Goal: Information Seeking & Learning: Compare options

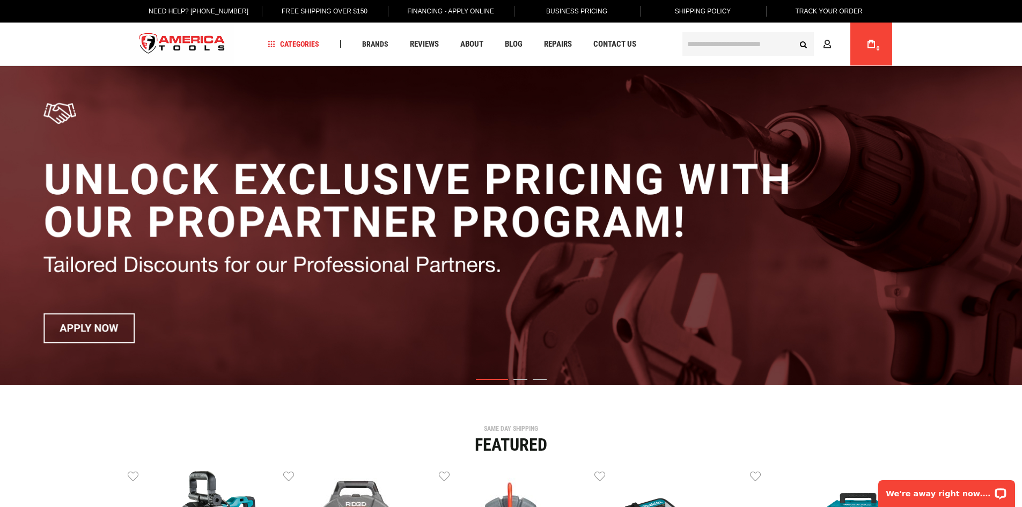
click at [682, 37] on input "text" at bounding box center [747, 44] width 131 height 24
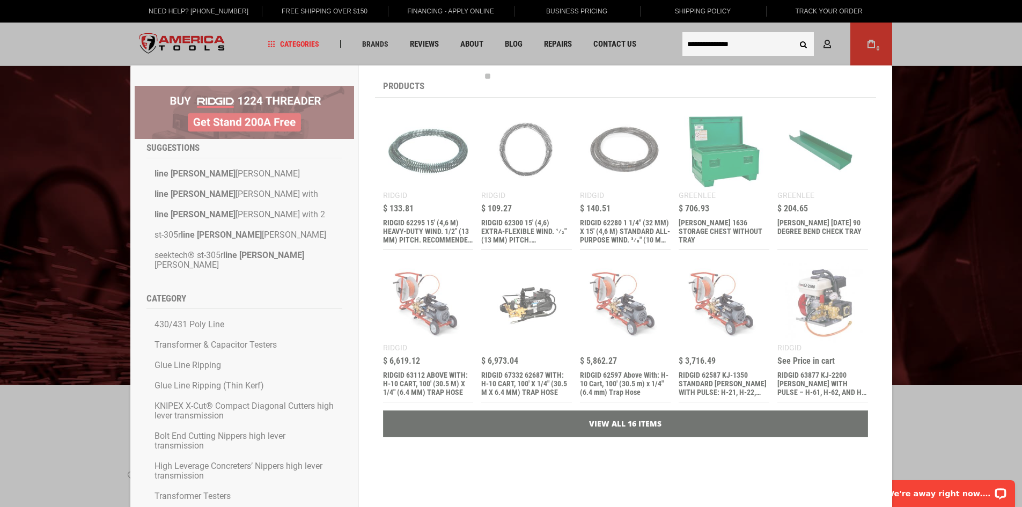
type input "**********"
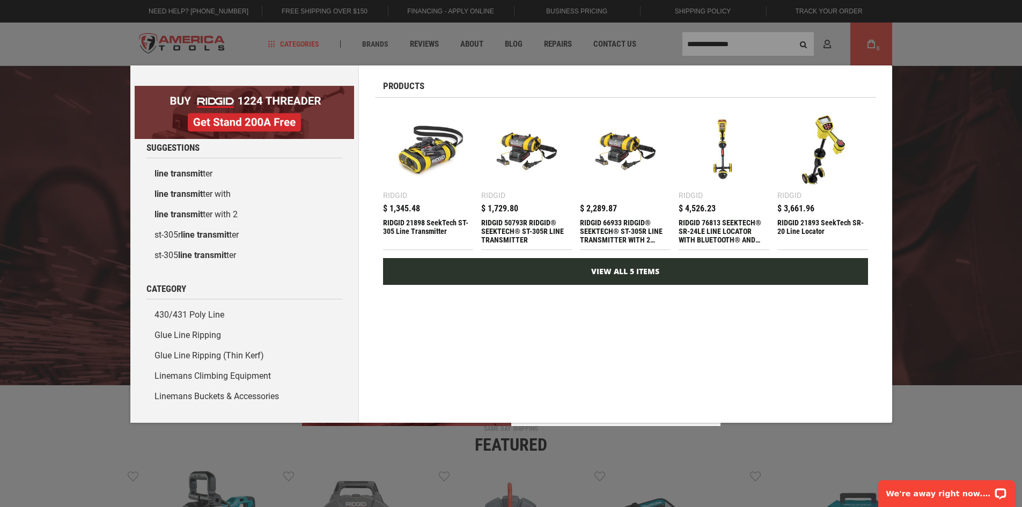
click at [646, 272] on link "View All 5 Items" at bounding box center [625, 271] width 485 height 27
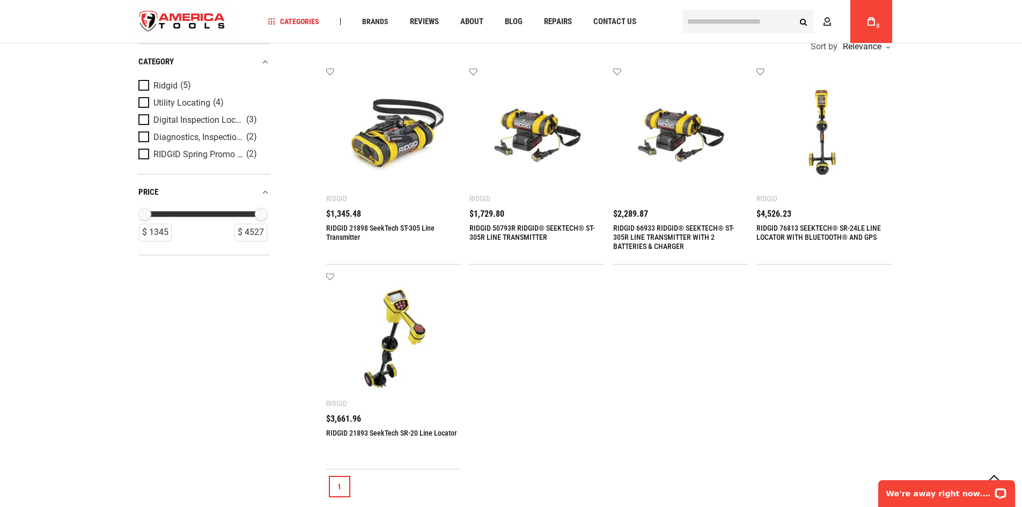
scroll to position [215, 0]
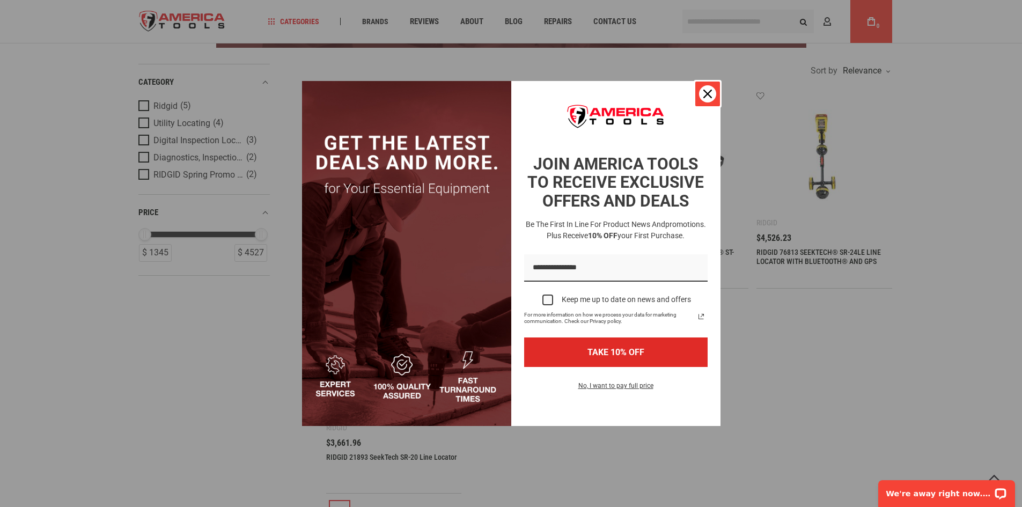
click at [707, 100] on div "Close" at bounding box center [707, 93] width 17 height 17
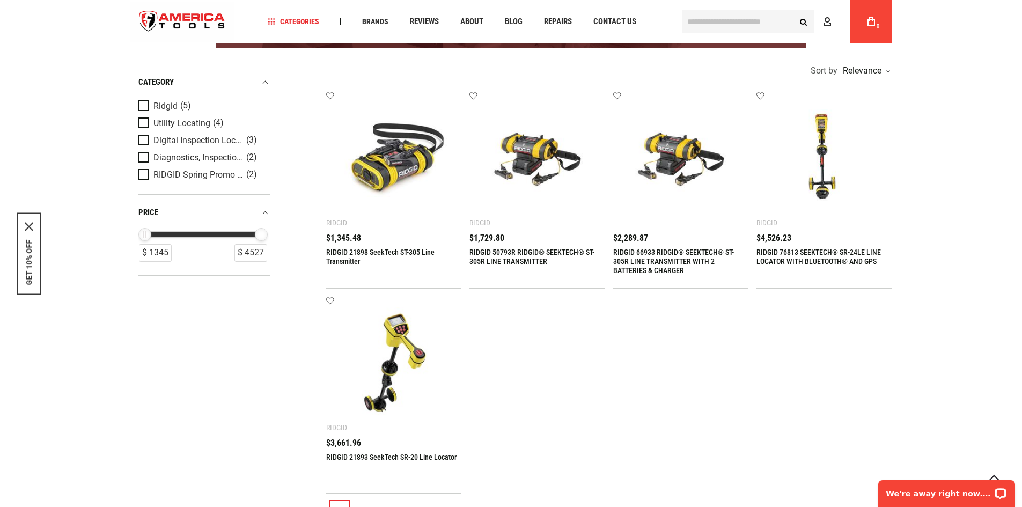
click at [500, 250] on link "RIDGID 50793R RIDGID® SEEKTECH® ST-305R LINE TRANSMITTER" at bounding box center [531, 257] width 125 height 18
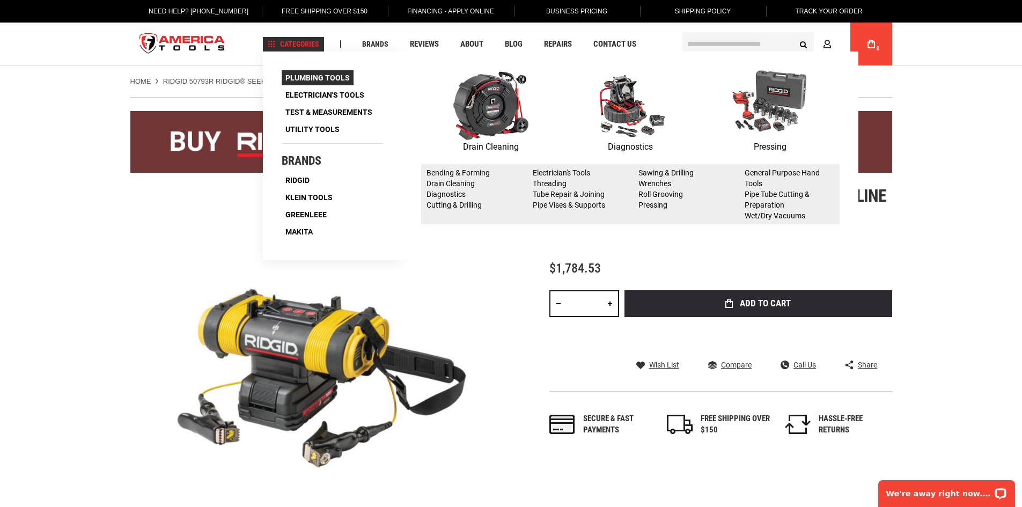
click at [318, 75] on span "Plumbing Tools" at bounding box center [317, 78] width 64 height 8
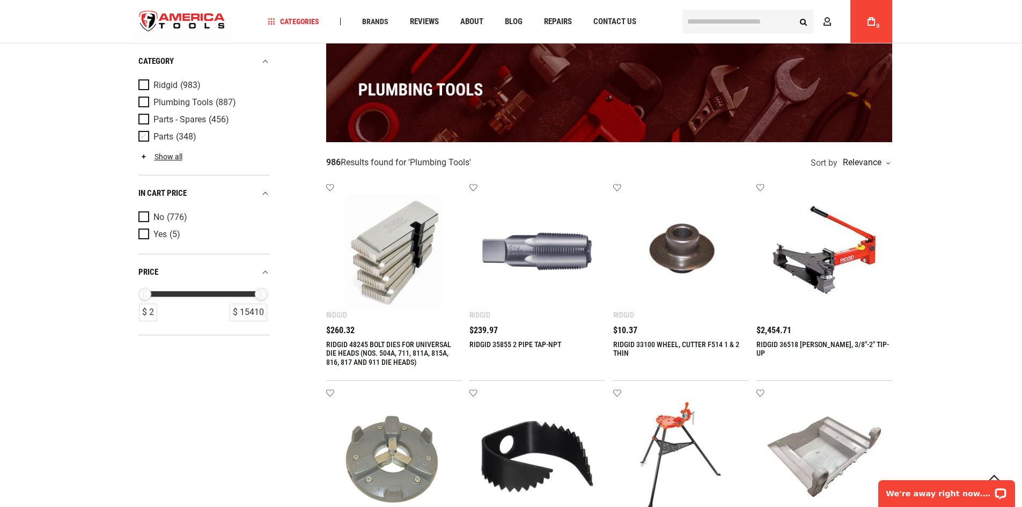
scroll to position [107, 0]
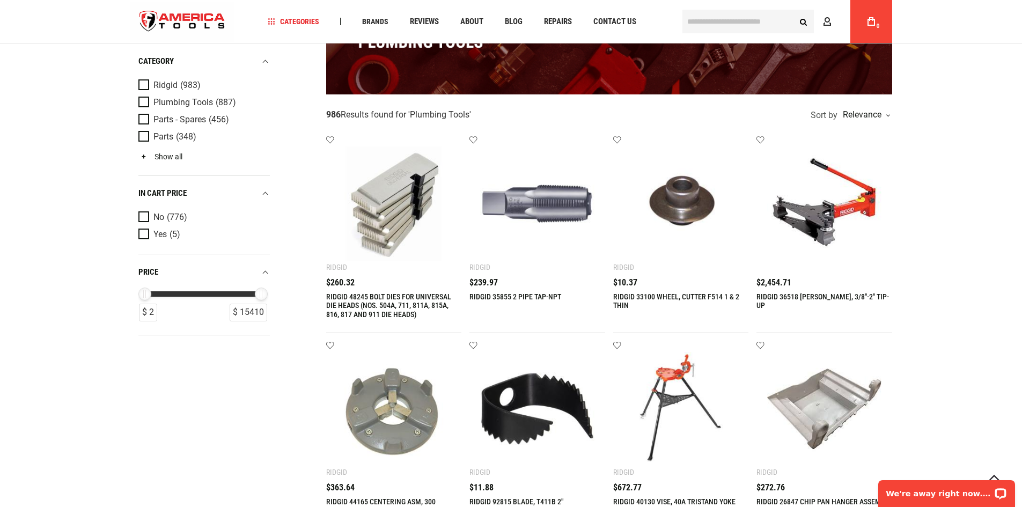
click at [158, 156] on link "Show all" at bounding box center [160, 156] width 44 height 9
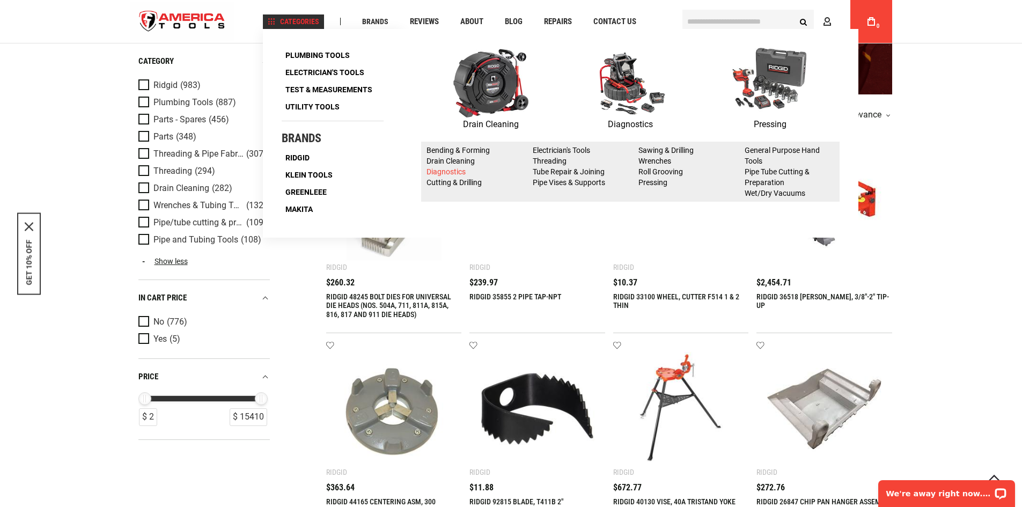
click at [457, 168] on link "Diagnostics" at bounding box center [446, 171] width 39 height 9
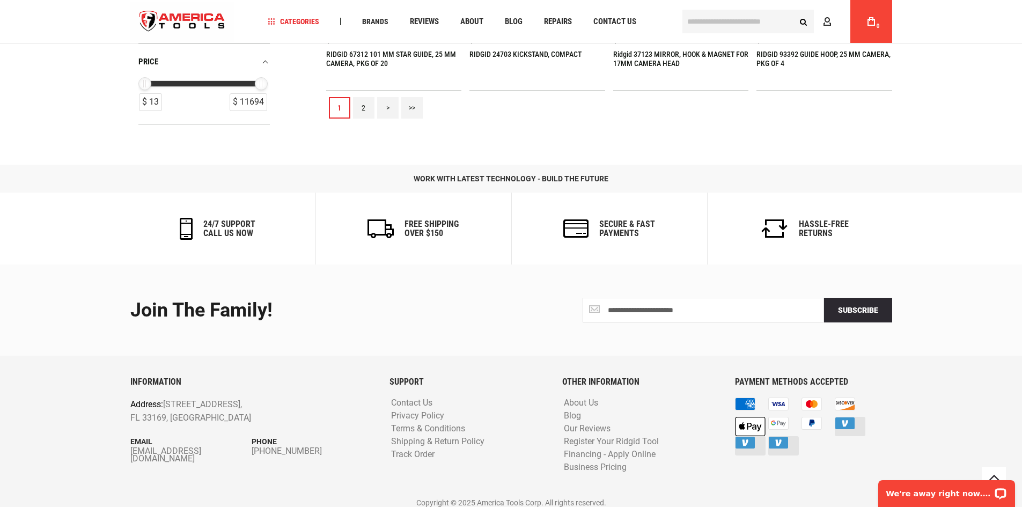
scroll to position [1263, 0]
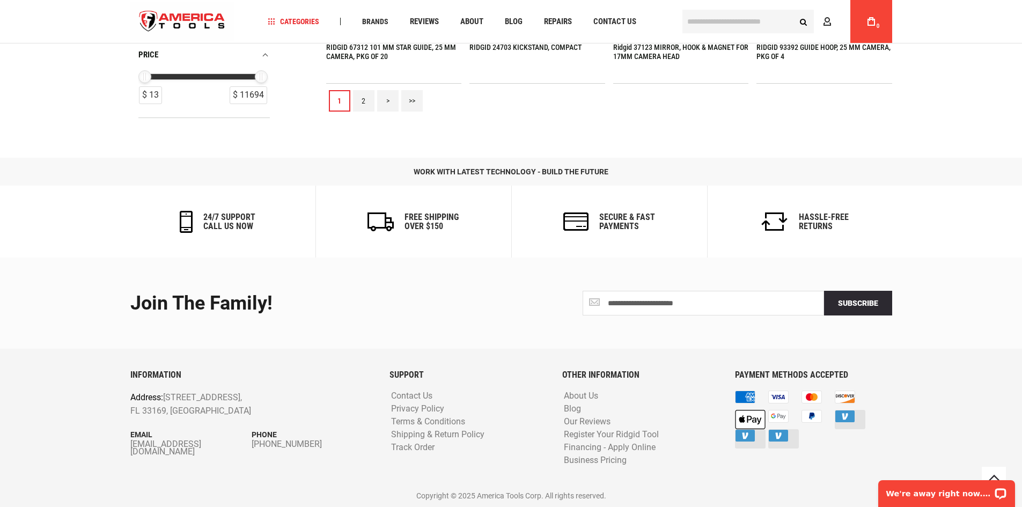
click at [362, 106] on link "2" at bounding box center [363, 100] width 21 height 21
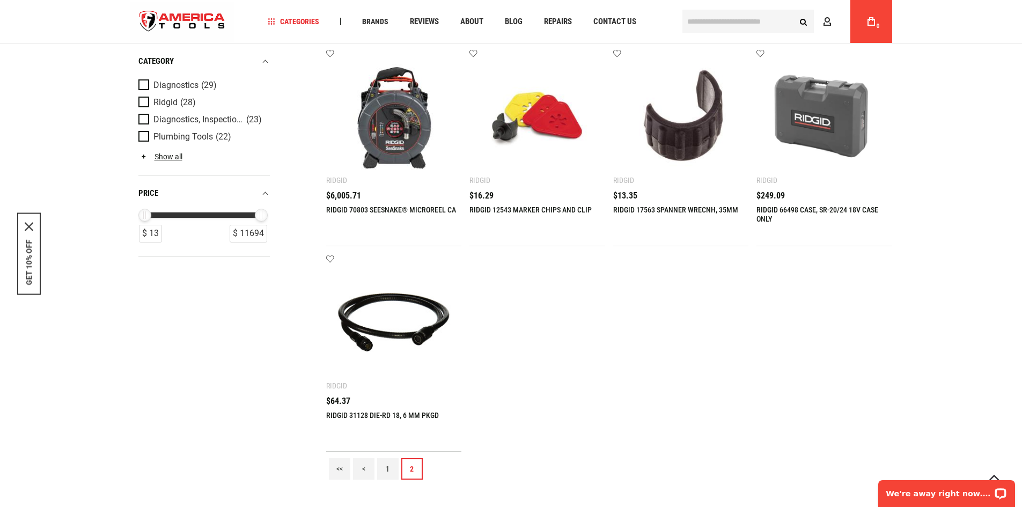
scroll to position [0, 0]
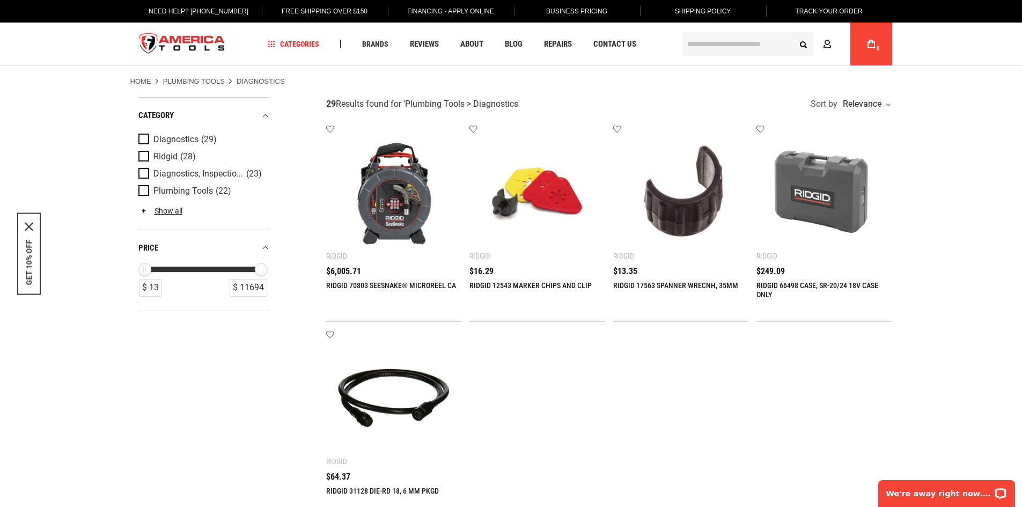
click at [124, 127] on main "Home Plumbing Tools Diagnostics Refine & sort Sort by Relevance" at bounding box center [511, 335] width 783 height 539
click at [691, 38] on input "text" at bounding box center [747, 44] width 131 height 24
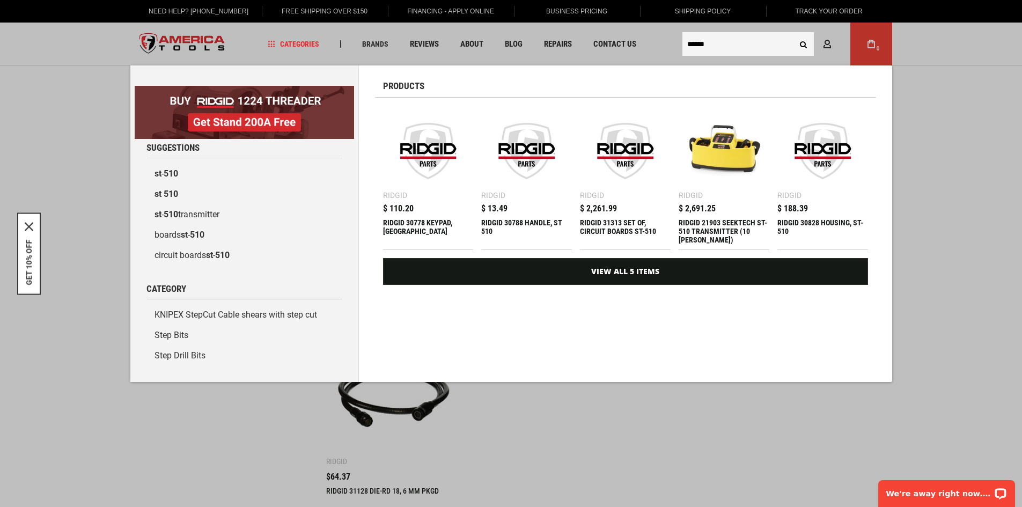
type input "******"
click at [739, 153] on img at bounding box center [724, 151] width 80 height 80
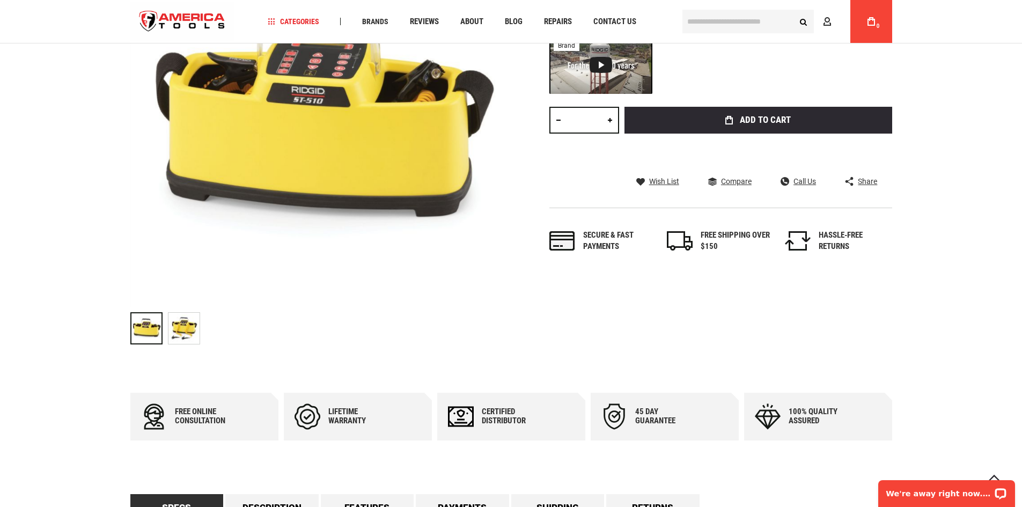
scroll to position [268, 0]
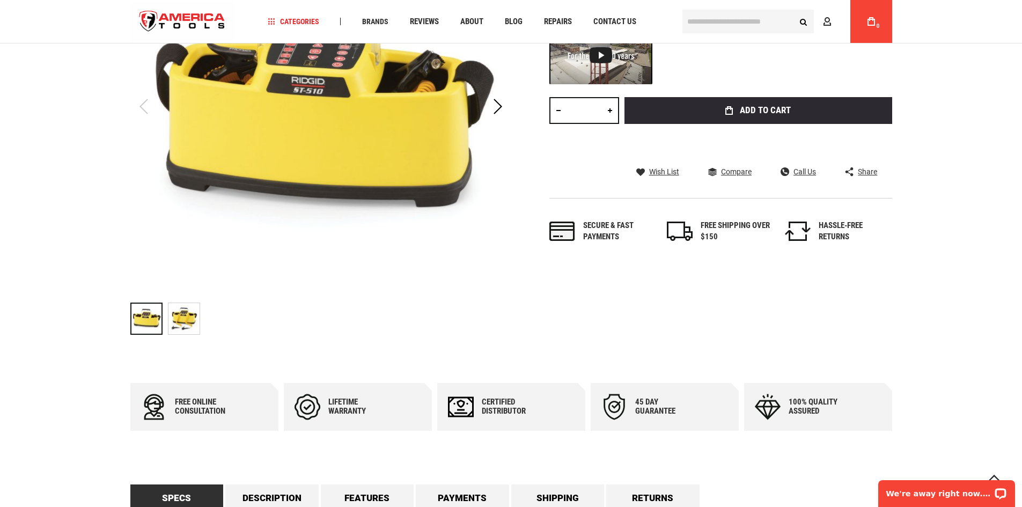
click at [183, 337] on div "RIDGID 21903 SEEKTECH ST-510 TRANSMITTER (10 WATTS)" at bounding box center [184, 318] width 32 height 43
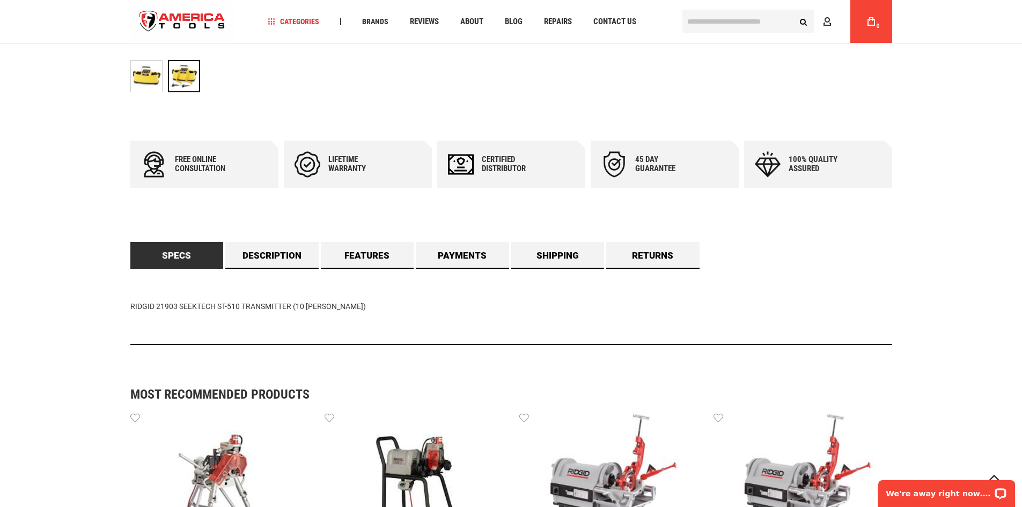
scroll to position [537, 0]
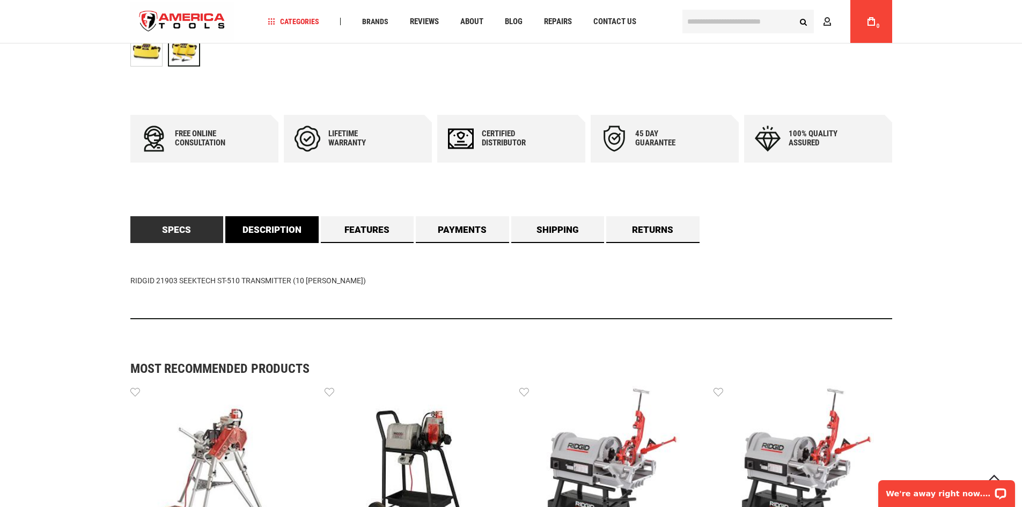
click at [251, 226] on link "Description" at bounding box center [271, 229] width 93 height 27
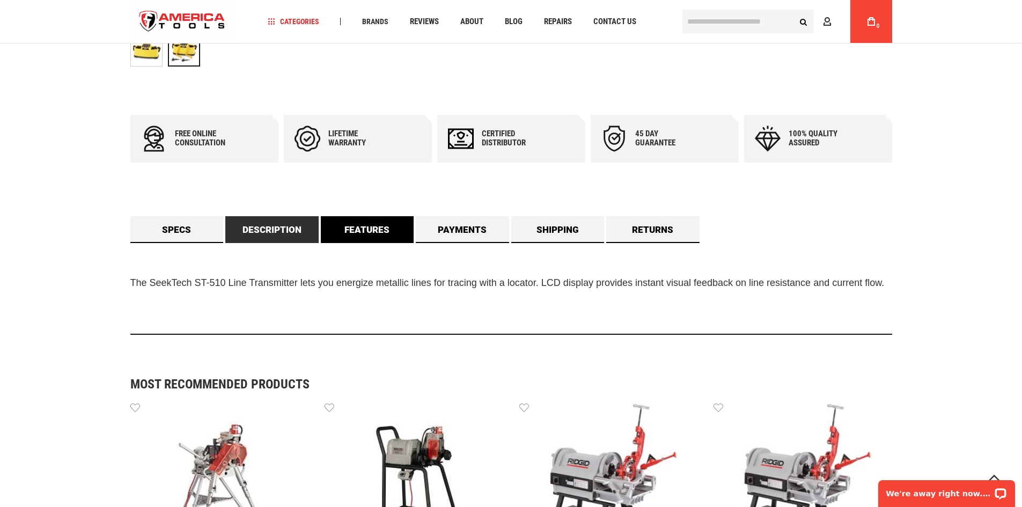
click at [348, 237] on link "Features" at bounding box center [367, 229] width 93 height 27
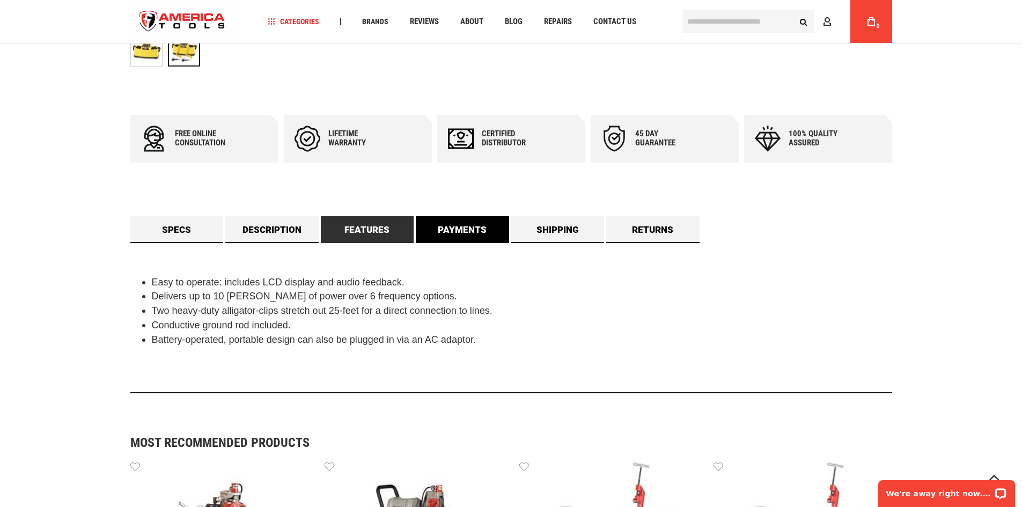
click at [475, 223] on link "Payments" at bounding box center [462, 229] width 93 height 27
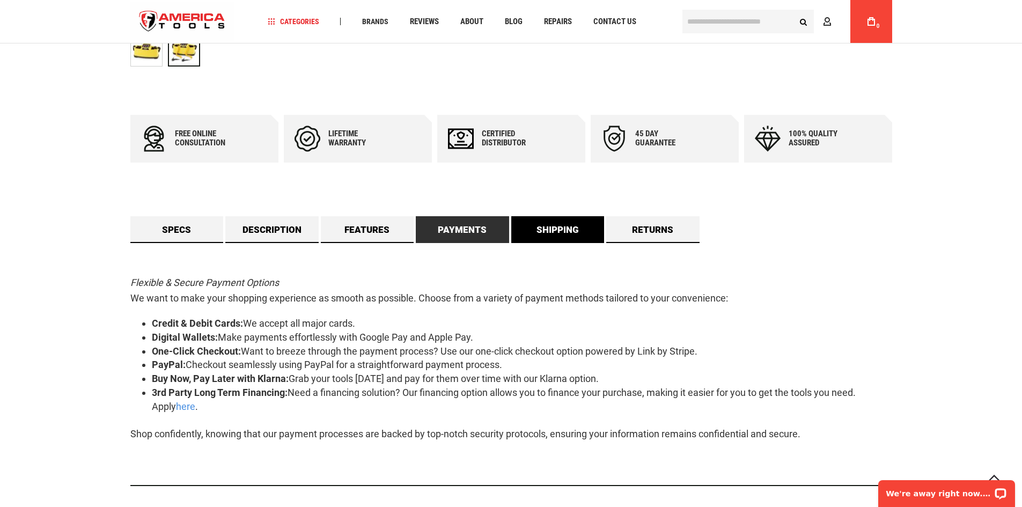
click at [526, 221] on link "Shipping" at bounding box center [557, 229] width 93 height 27
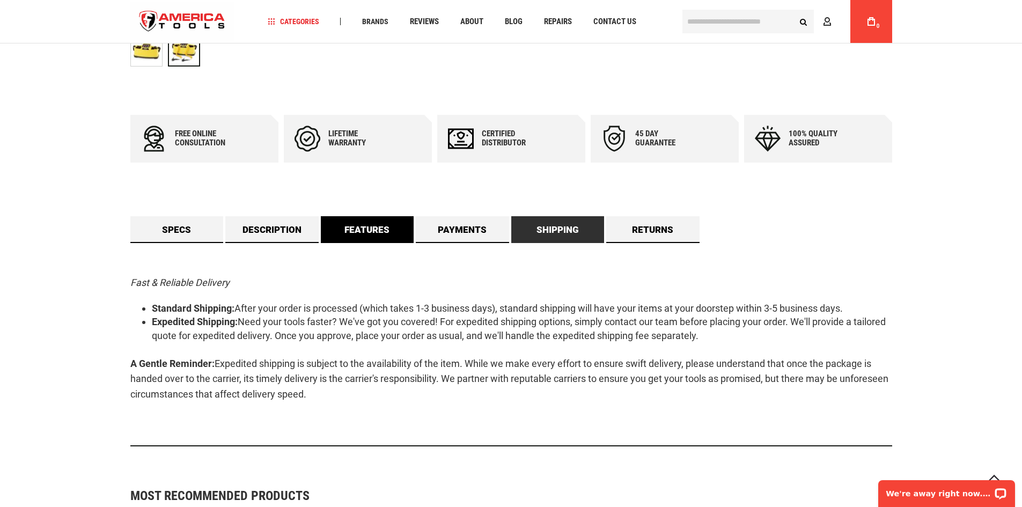
click at [369, 233] on link "Features" at bounding box center [367, 229] width 93 height 27
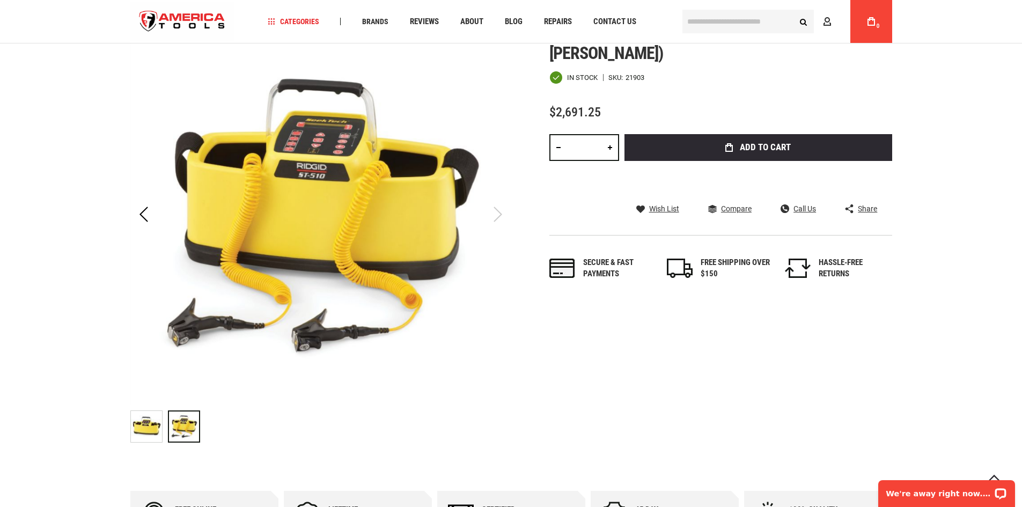
scroll to position [107, 0]
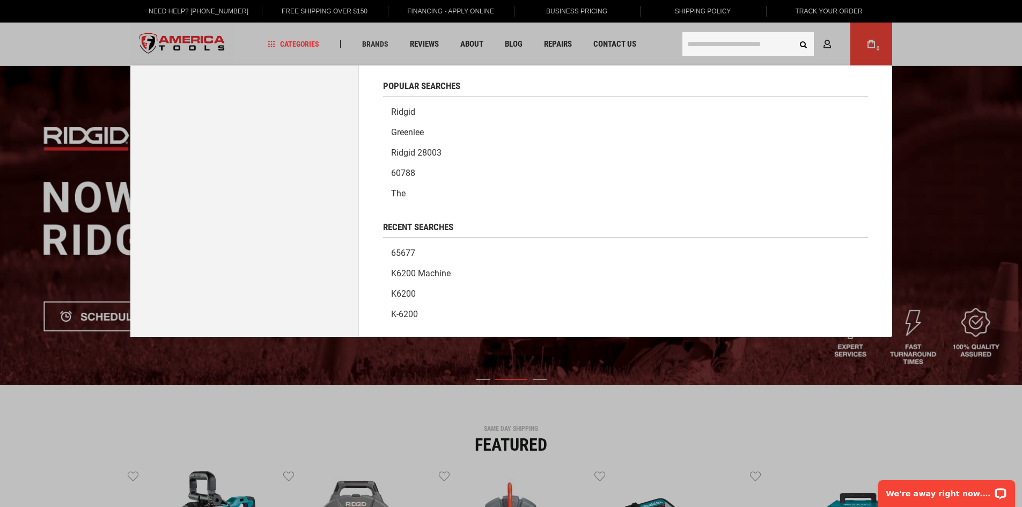
click at [753, 41] on input "text" at bounding box center [747, 44] width 131 height 24
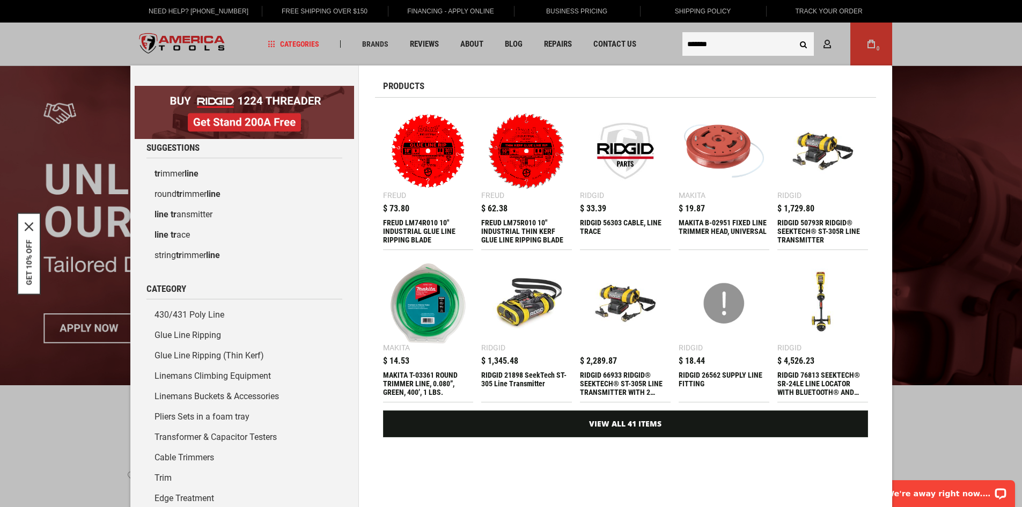
type input "*******"
click at [624, 304] on img at bounding box center [625, 303] width 80 height 80
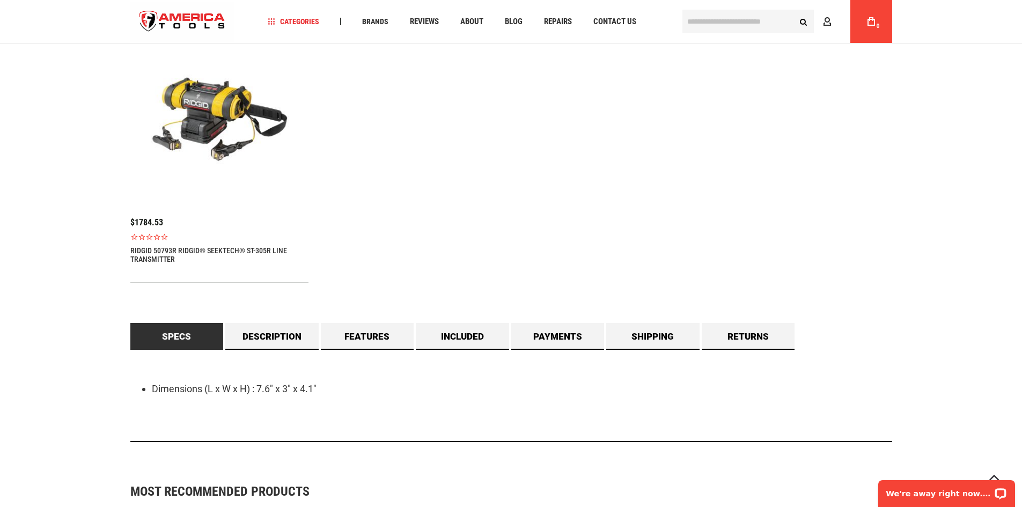
scroll to position [751, 0]
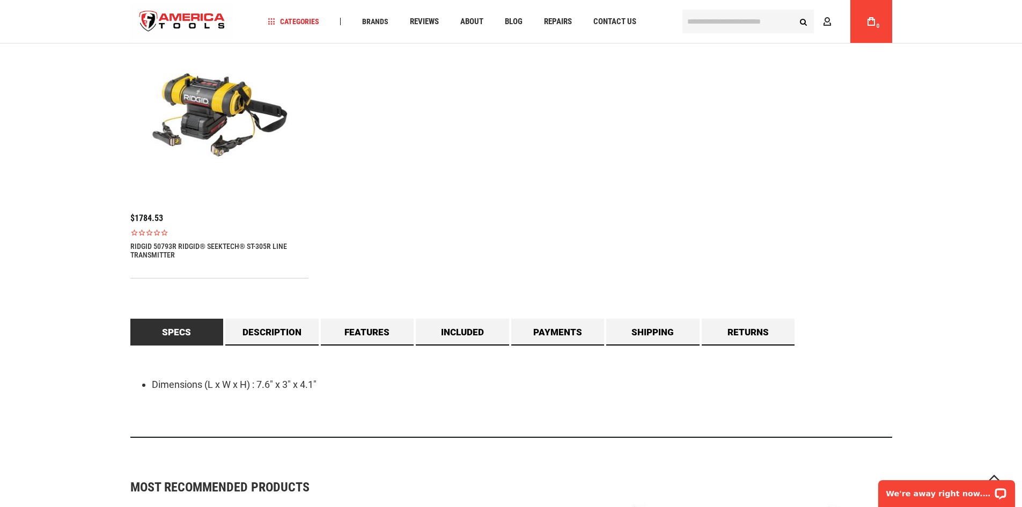
click at [209, 135] on img at bounding box center [219, 114] width 179 height 179
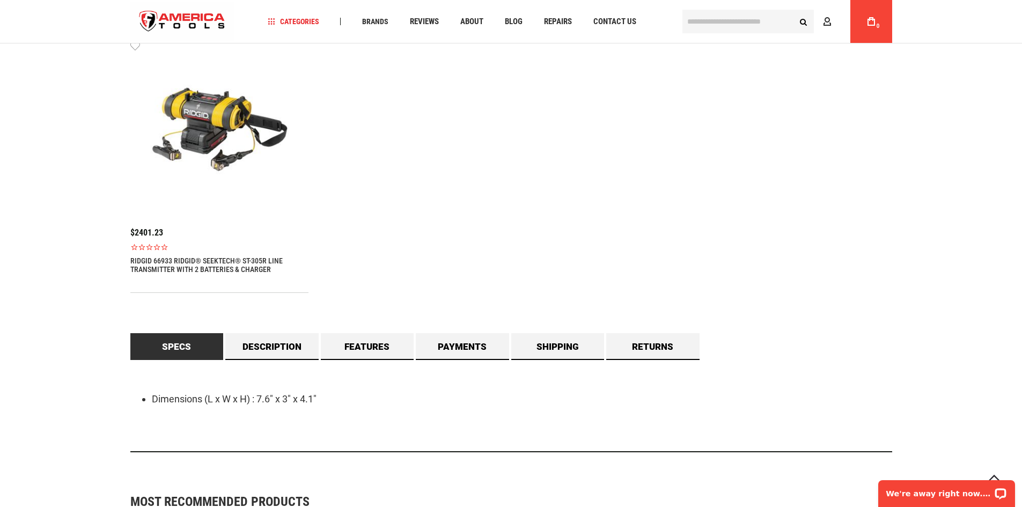
scroll to position [751, 0]
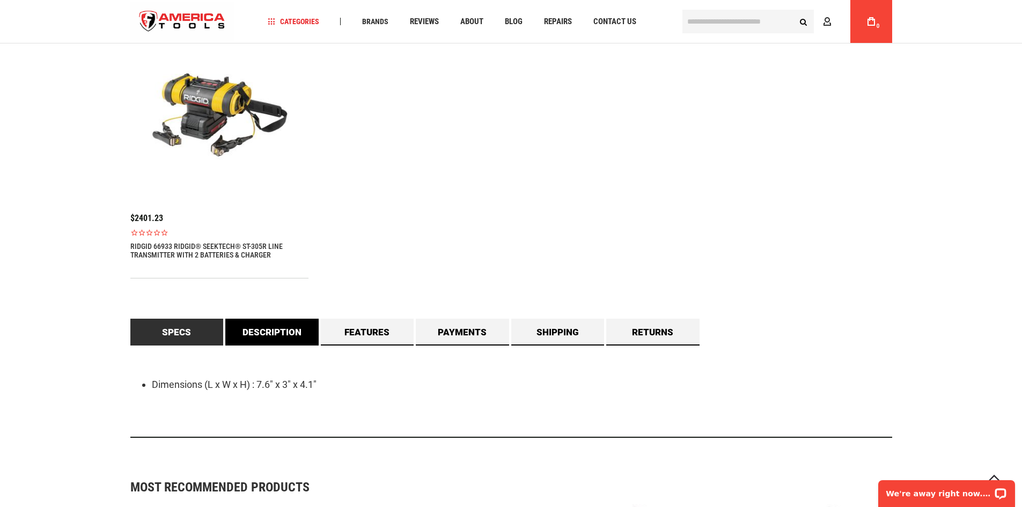
click at [293, 326] on link "Description" at bounding box center [271, 332] width 93 height 27
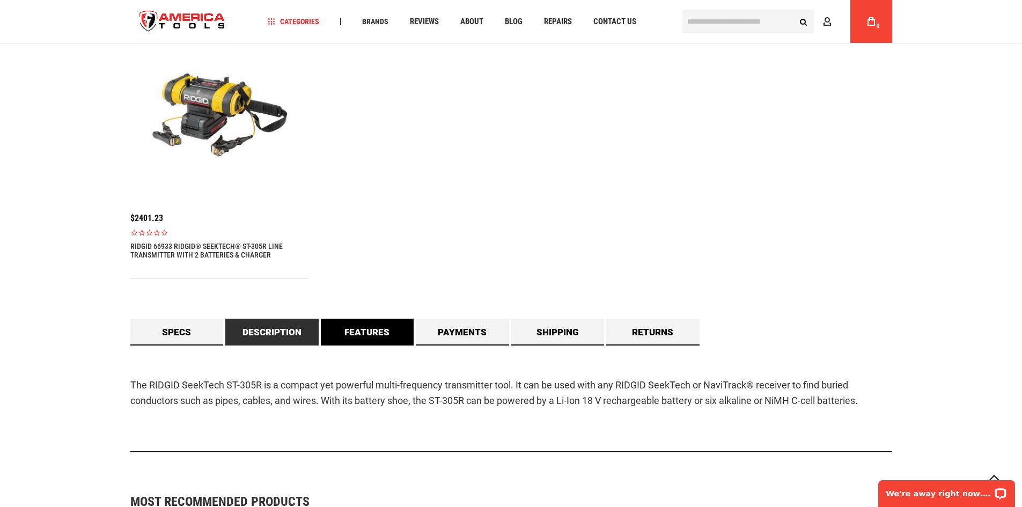
click at [364, 331] on link "Features" at bounding box center [367, 332] width 93 height 27
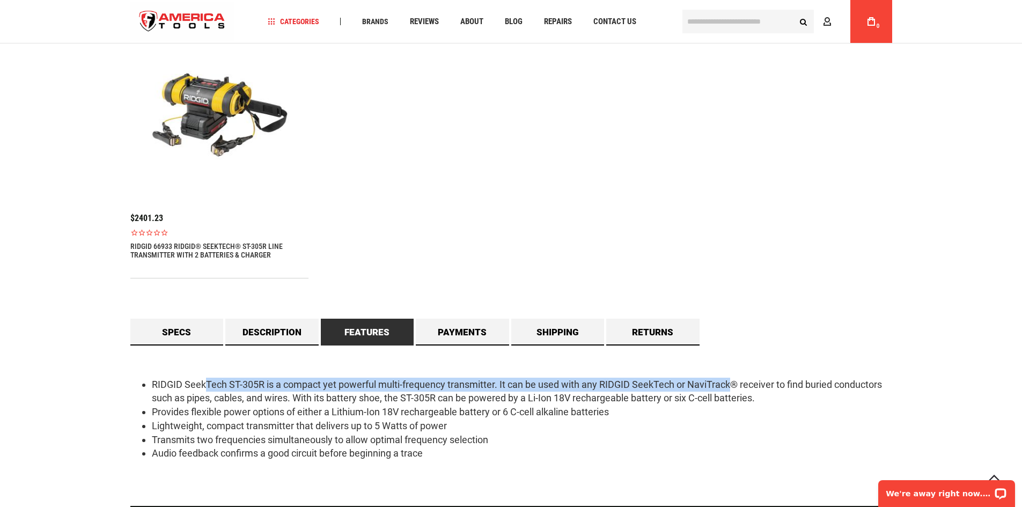
drag, startPoint x: 209, startPoint y: 380, endPoint x: 733, endPoint y: 368, distance: 523.8
click at [733, 368] on div "RIDGID SeekTech ST-305R is a compact yet powerful multi-frequency transmitter. …" at bounding box center [511, 426] width 762 height 161
